Goal: Information Seeking & Learning: Learn about a topic

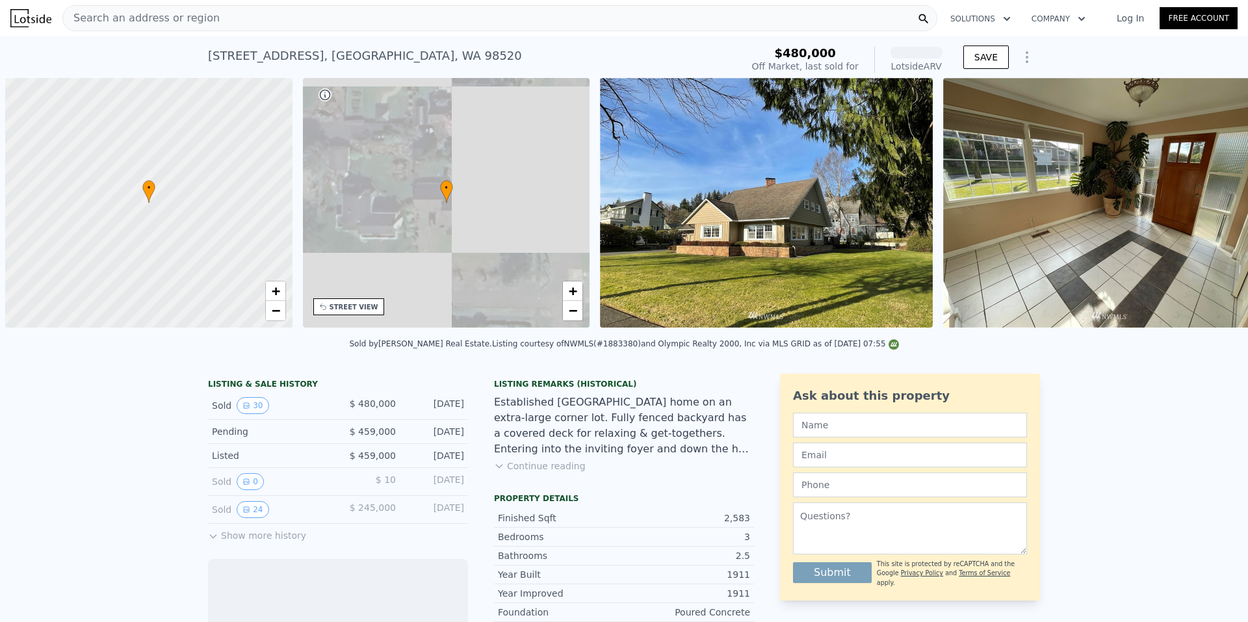
scroll to position [0, 5]
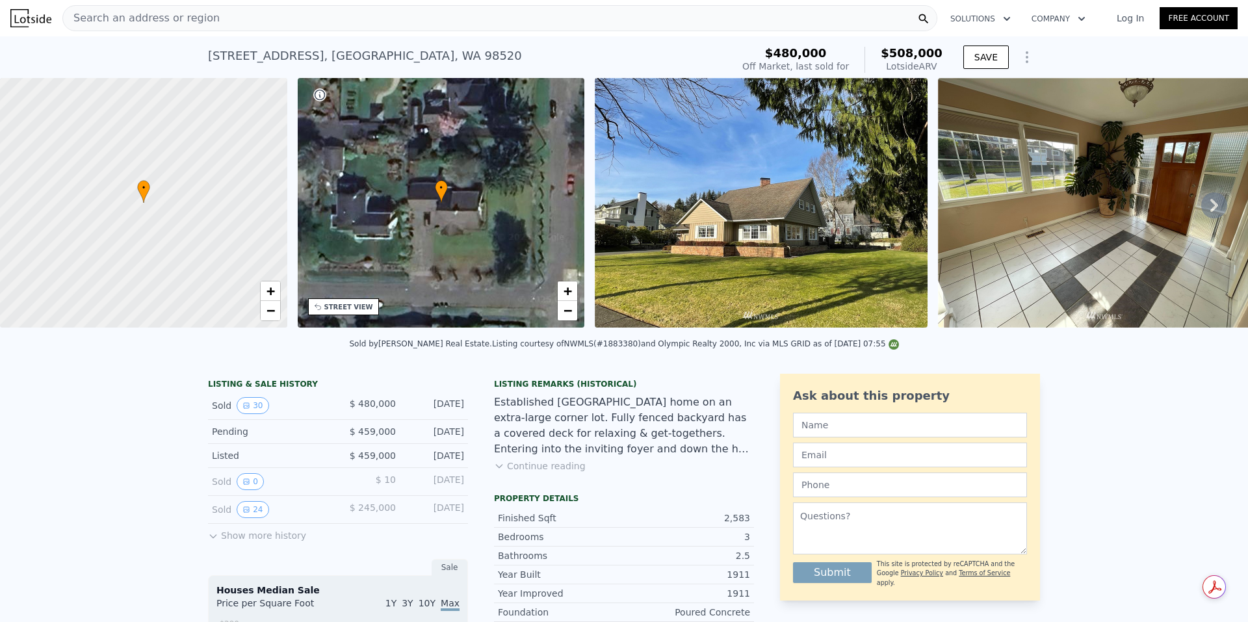
click at [303, 55] on div "[STREET_ADDRESS]" at bounding box center [365, 56] width 314 height 18
drag, startPoint x: 271, startPoint y: 53, endPoint x: 472, endPoint y: 43, distance: 201.7
click at [472, 43] on div "[STREET_ADDRESS] Sold [DATE] for $480k (~ARV $508k )" at bounding box center [467, 60] width 519 height 36
click at [164, 16] on span "Search an address or region" at bounding box center [141, 18] width 157 height 16
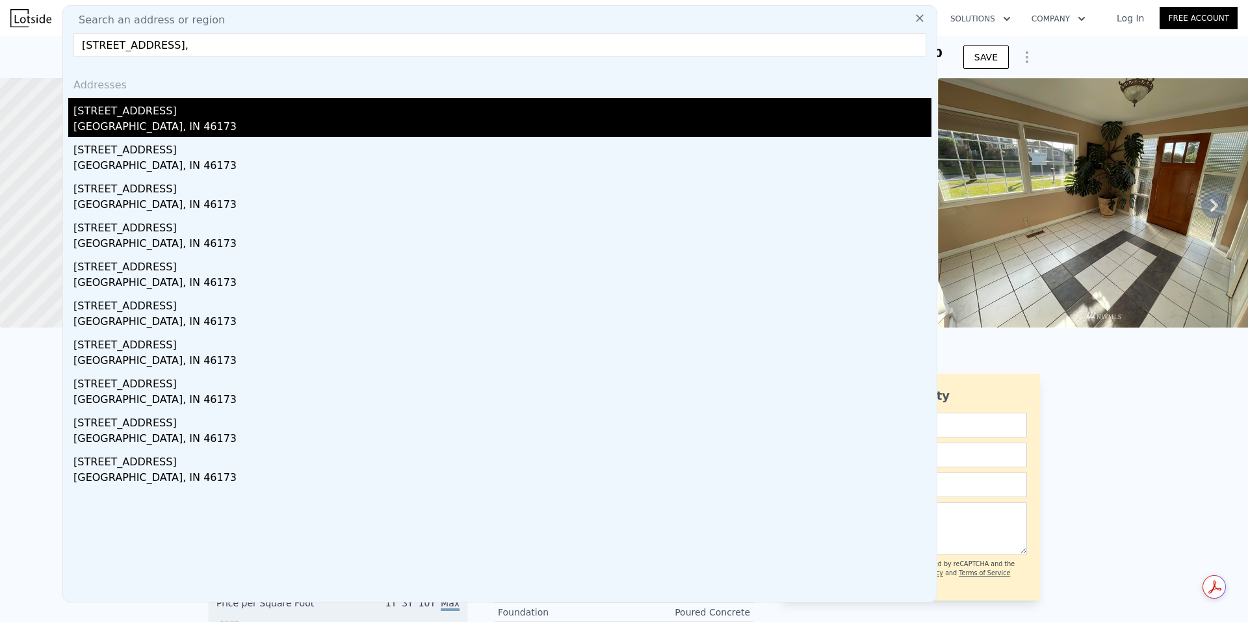
type input "[STREET_ADDRESS],"
click at [116, 122] on div "[GEOGRAPHIC_DATA], IN 46173" at bounding box center [502, 128] width 858 height 18
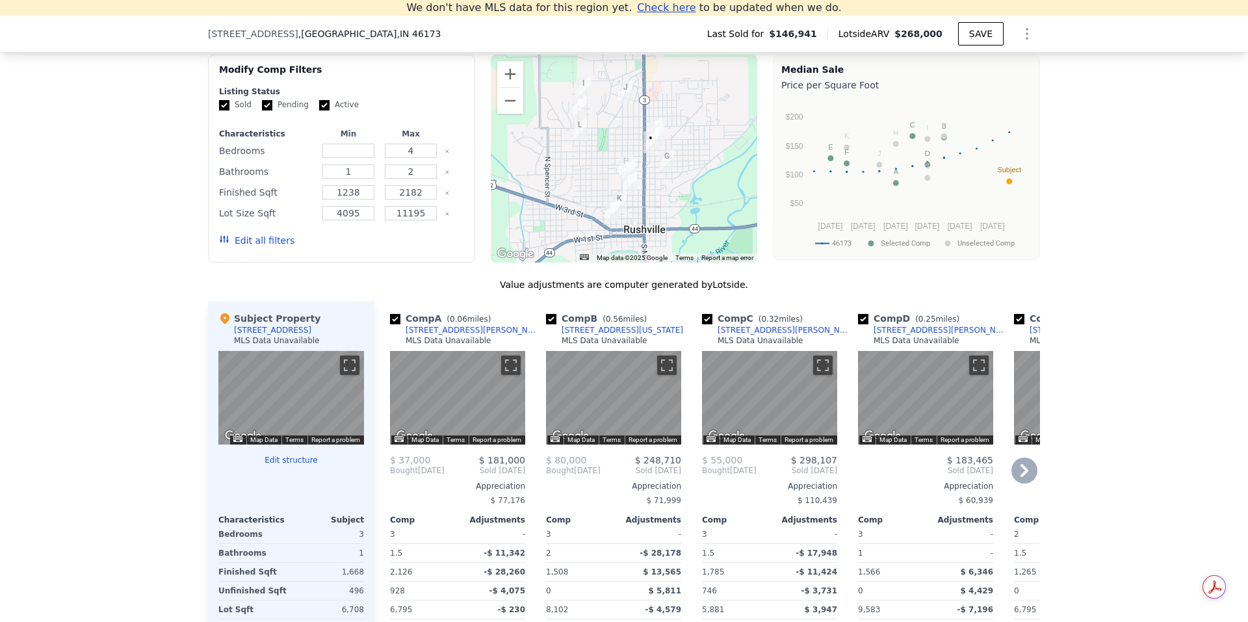
scroll to position [1025, 0]
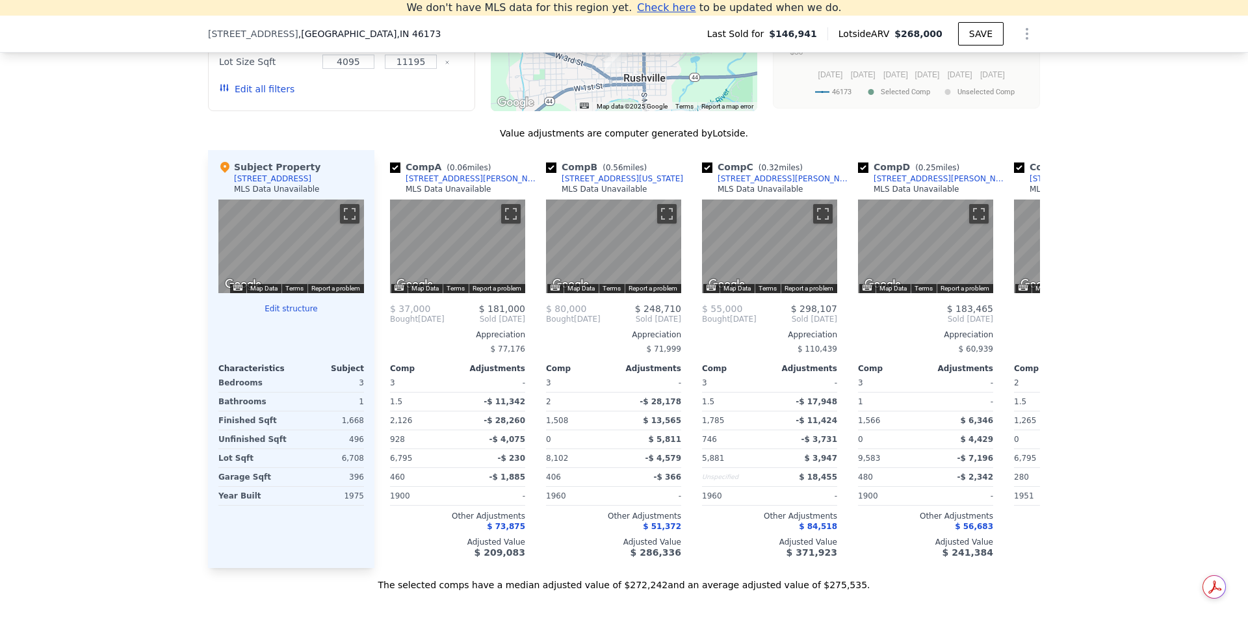
type input "3"
type input "5"
type input "1.5"
type input "3.25"
type input "1903"
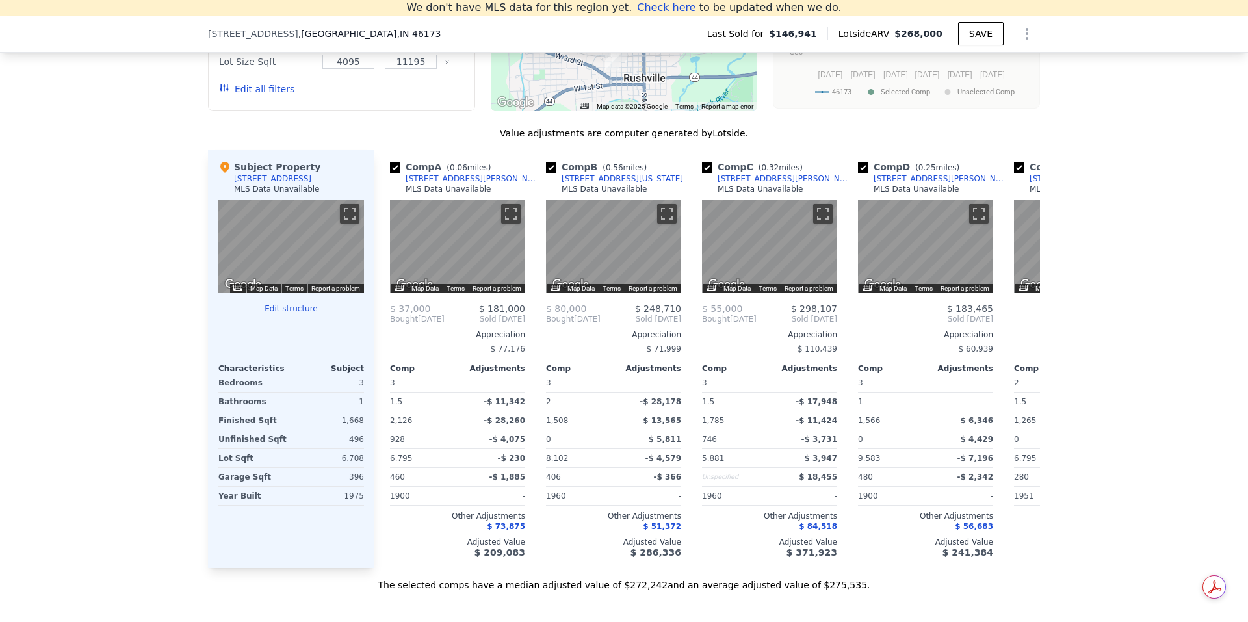
type input "3222"
type input "7500"
type input "20324"
type input "$ 508,000"
type input "6"
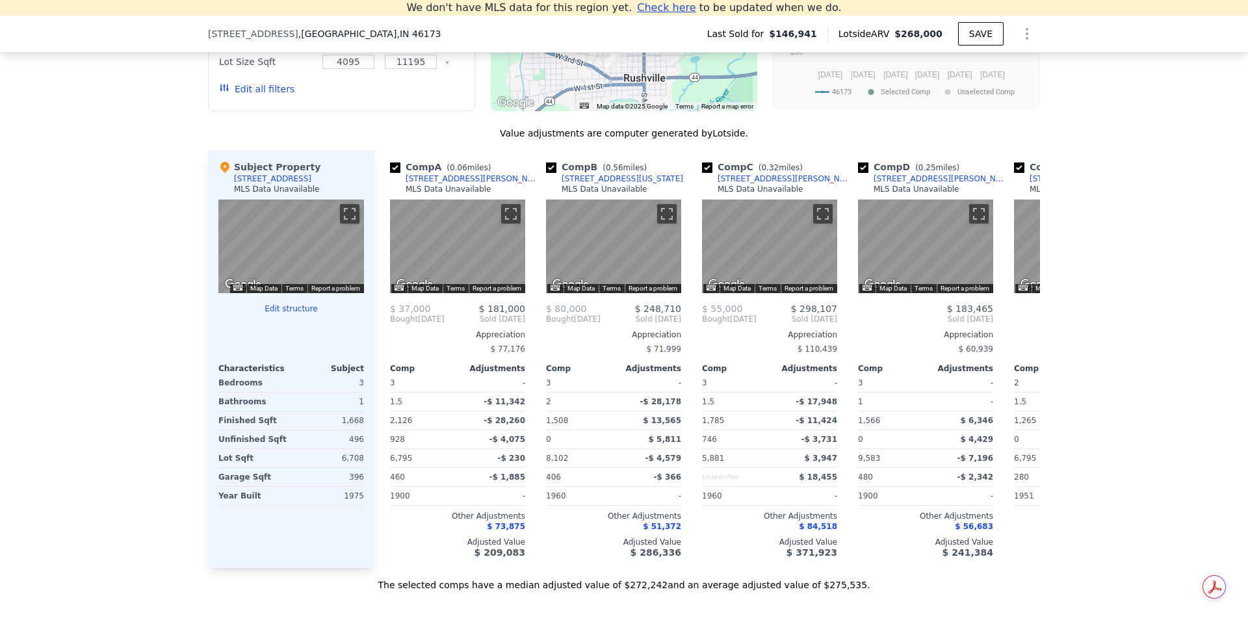
type input "-$ 45,844"
